Goal: Navigation & Orientation: Find specific page/section

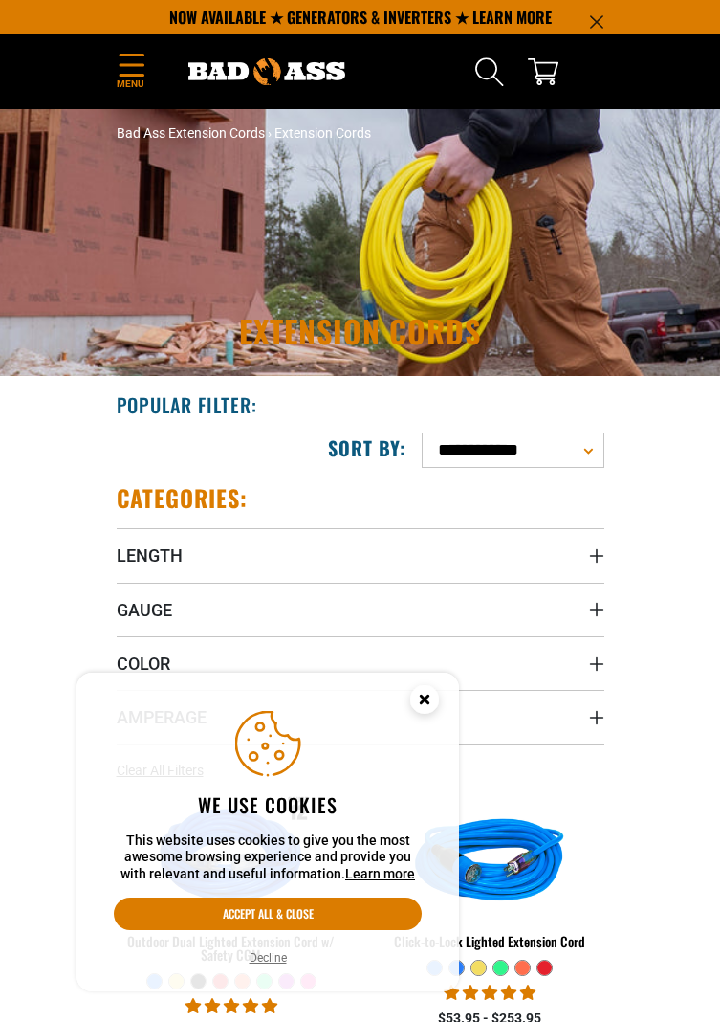
click at [427, 706] on circle "Cookie Consent" at bounding box center [424, 699] width 29 height 29
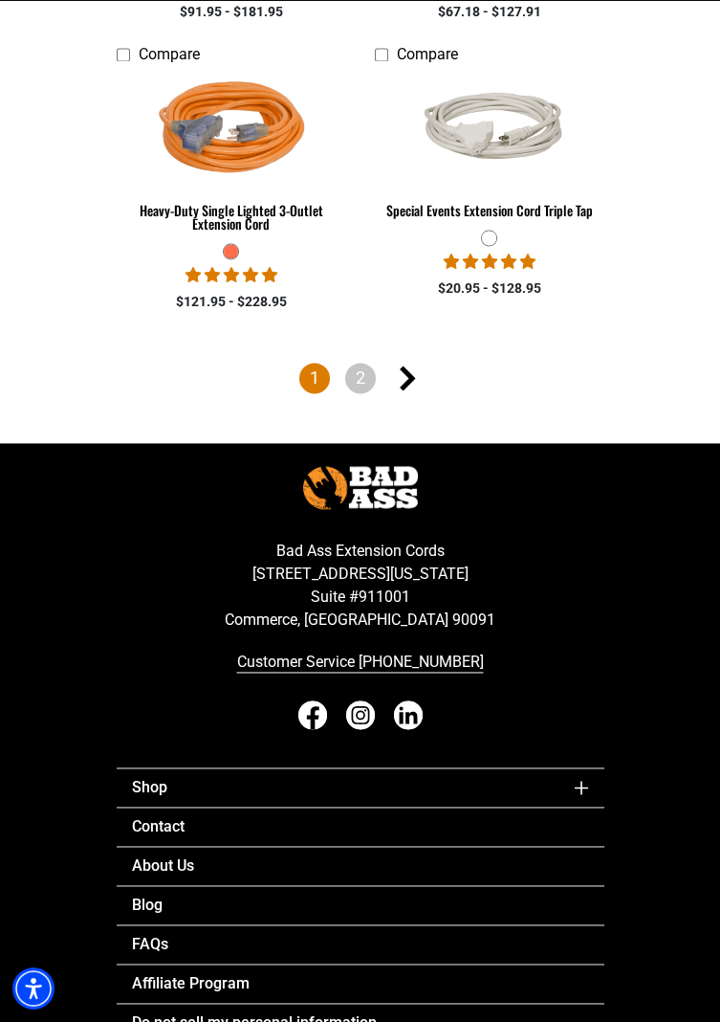
scroll to position [4757, 0]
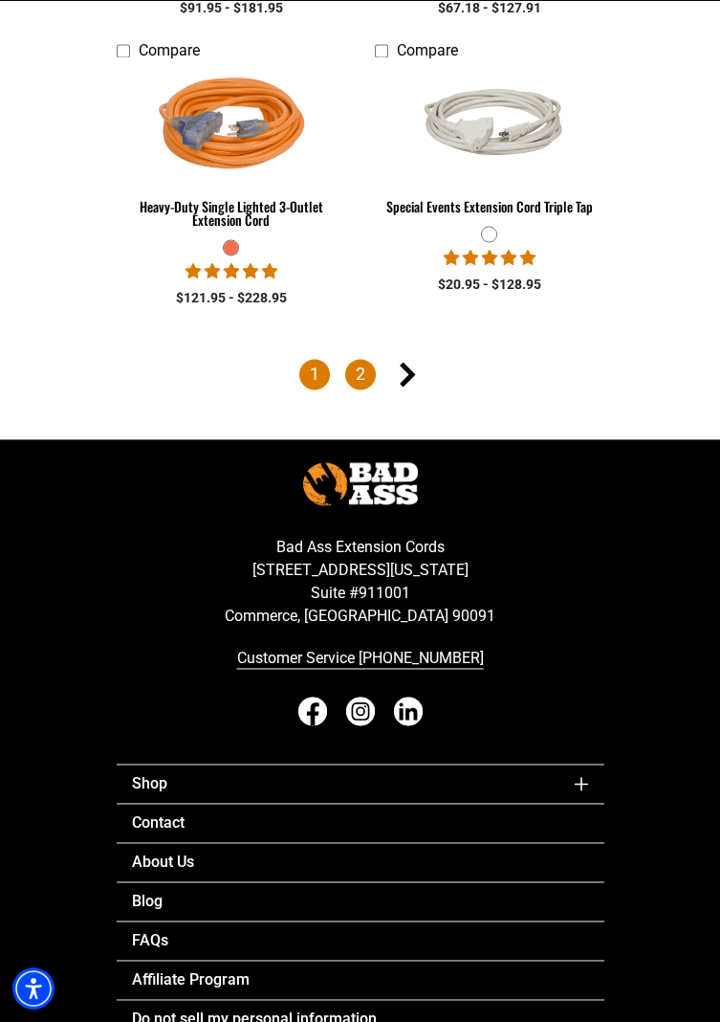
click at [355, 383] on link "2" at bounding box center [360, 374] width 31 height 31
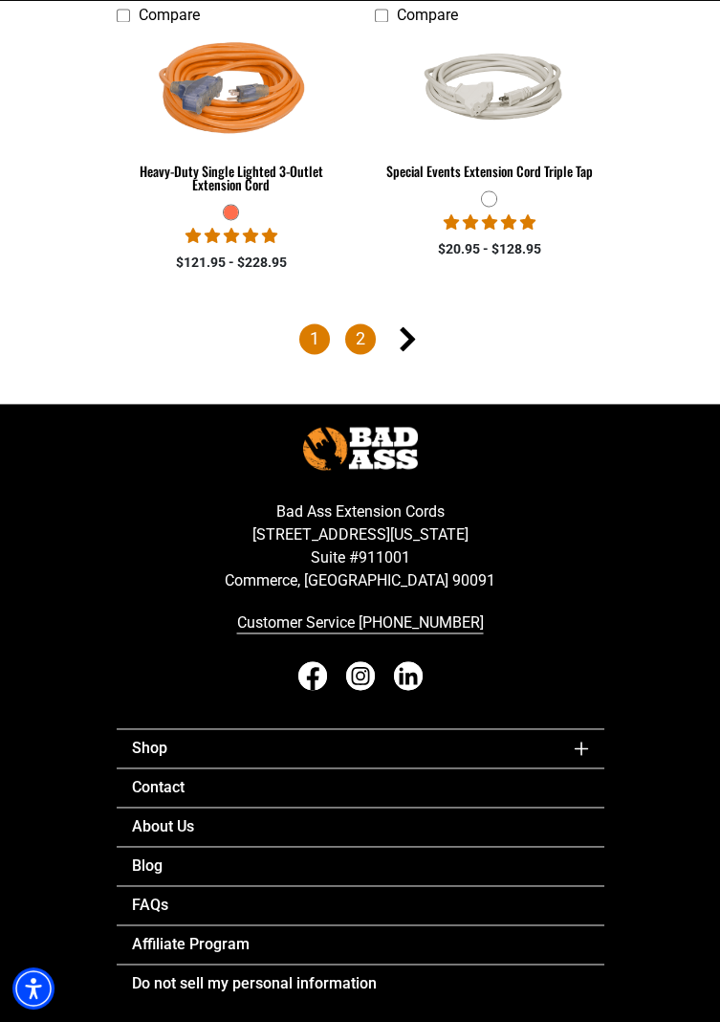
scroll to position [4818, 0]
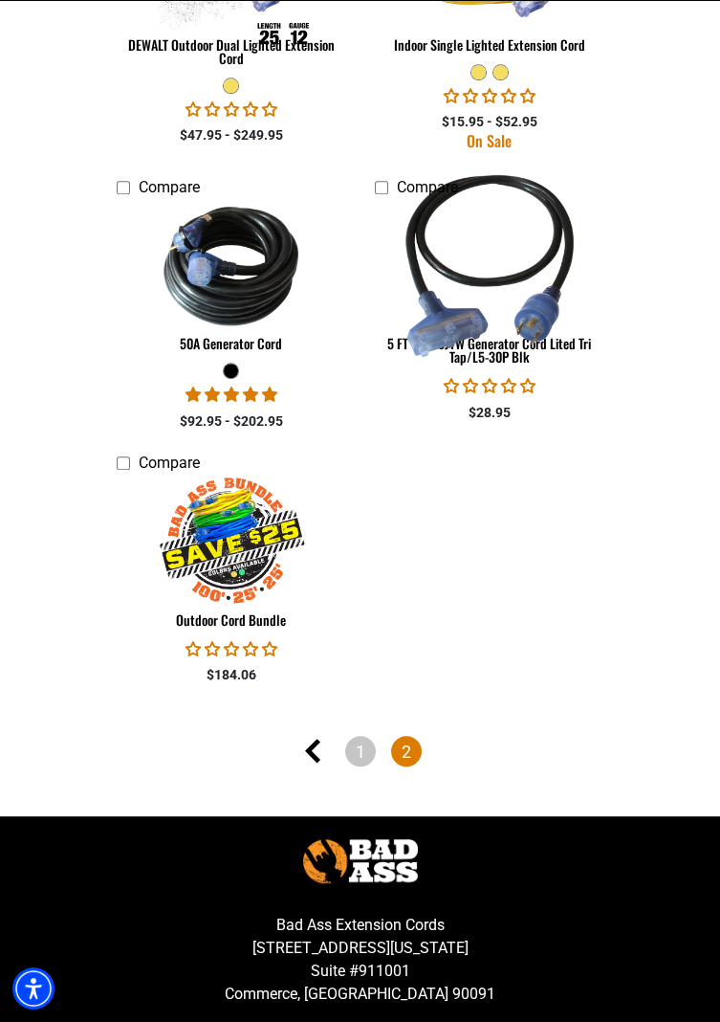
scroll to position [1777, 0]
